Goal: Use online tool/utility

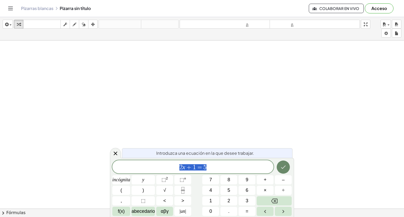
click at [282, 164] on icon "Hecho" at bounding box center [283, 167] width 6 height 6
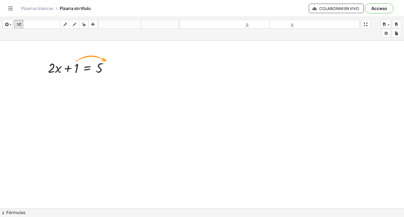
drag, startPoint x: 151, startPoint y: 105, endPoint x: 191, endPoint y: 113, distance: 40.5
click at [77, 71] on div at bounding box center [79, 68] width 69 height 18
click at [110, 69] on div at bounding box center [109, 68] width 6 height 6
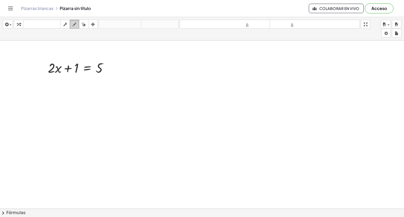
click at [75, 27] on icon "button" at bounding box center [75, 24] width 4 height 6
drag, startPoint x: 131, startPoint y: 80, endPoint x: 198, endPoint y: 116, distance: 76.0
click at [84, 25] on icon "button" at bounding box center [84, 24] width 4 height 6
drag, startPoint x: 98, startPoint y: 57, endPoint x: 85, endPoint y: 53, distance: 12.5
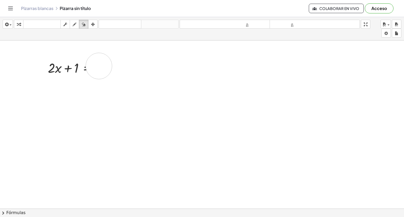
click at [34, 28] on button "teclado teclado" at bounding box center [42, 24] width 38 height 9
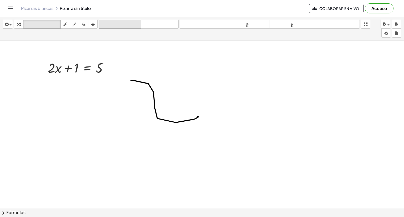
click at [108, 25] on font "deshacer" at bounding box center [120, 24] width 40 height 5
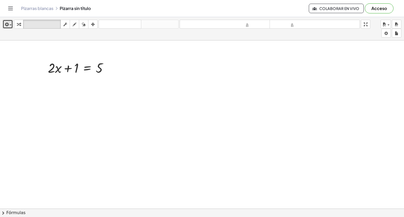
click at [3, 22] on button "insertar" at bounding box center [8, 24] width 10 height 9
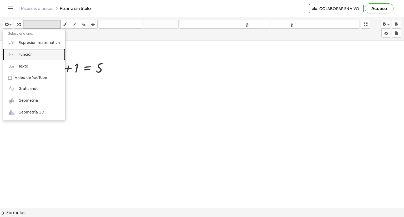
click at [41, 54] on link "Función" at bounding box center [34, 55] width 62 height 12
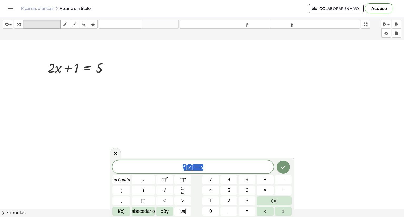
drag, startPoint x: 206, startPoint y: 165, endPoint x: 180, endPoint y: 171, distance: 27.1
click at [180, 171] on span "f [ x ] = x" at bounding box center [192, 167] width 161 height 7
drag, startPoint x: 190, startPoint y: 165, endPoint x: 187, endPoint y: 167, distance: 3.5
click at [187, 167] on span "[" at bounding box center [187, 167] width 2 height 6
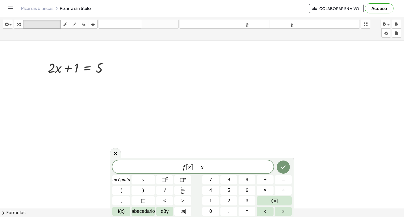
drag, startPoint x: 227, startPoint y: 171, endPoint x: 181, endPoint y: 170, distance: 45.7
click at [181, 170] on span "f [ x ] = x ​" at bounding box center [192, 167] width 161 height 7
